Goal: Task Accomplishment & Management: Manage account settings

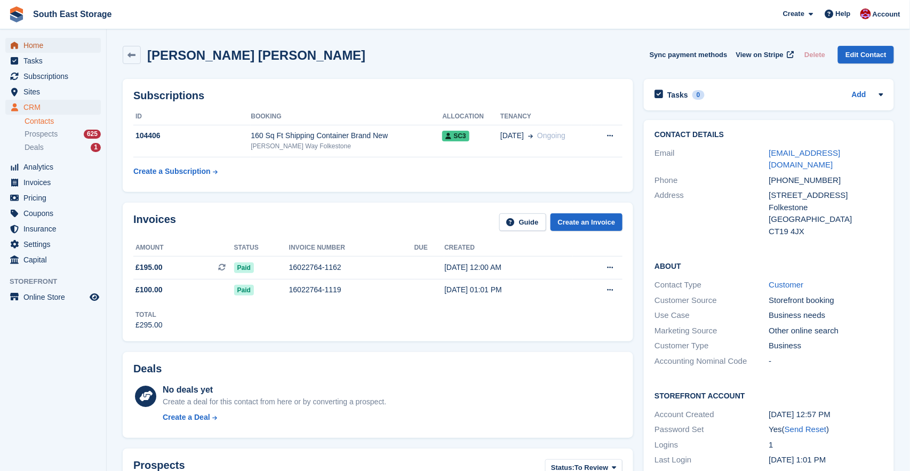
click at [36, 46] on span "Home" at bounding box center [55, 45] width 64 height 15
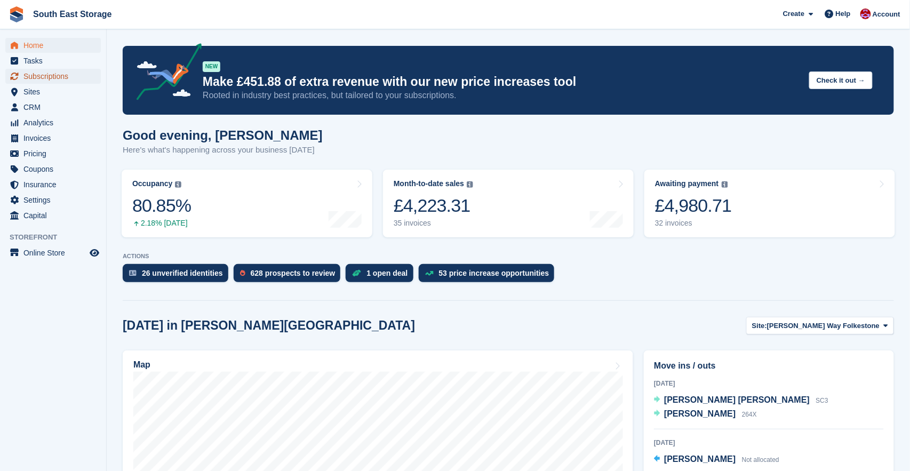
click at [27, 75] on span "Subscriptions" at bounding box center [55, 76] width 64 height 15
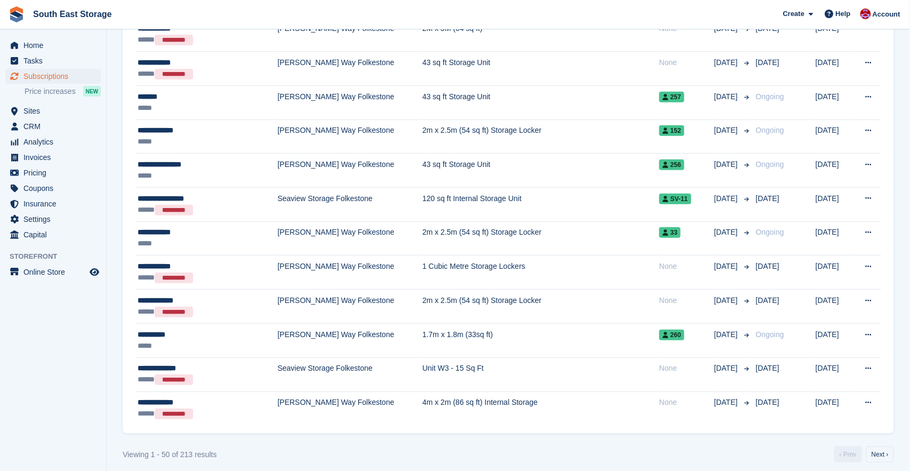
scroll to position [1460, 0]
